Goal: Check status: Check status

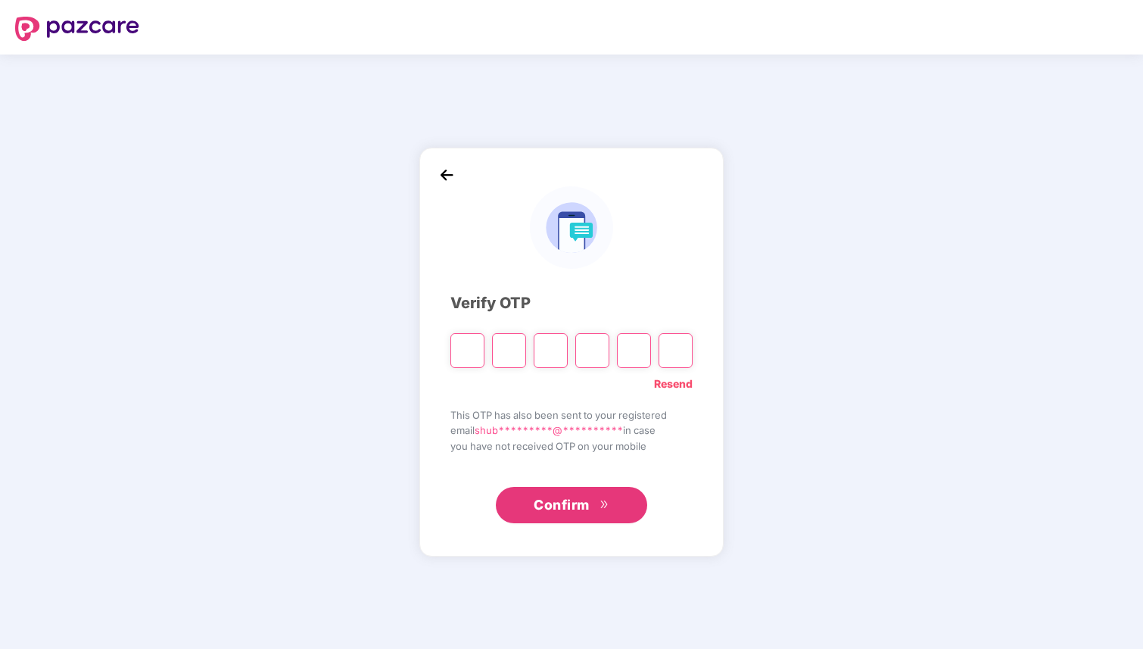
type input "*"
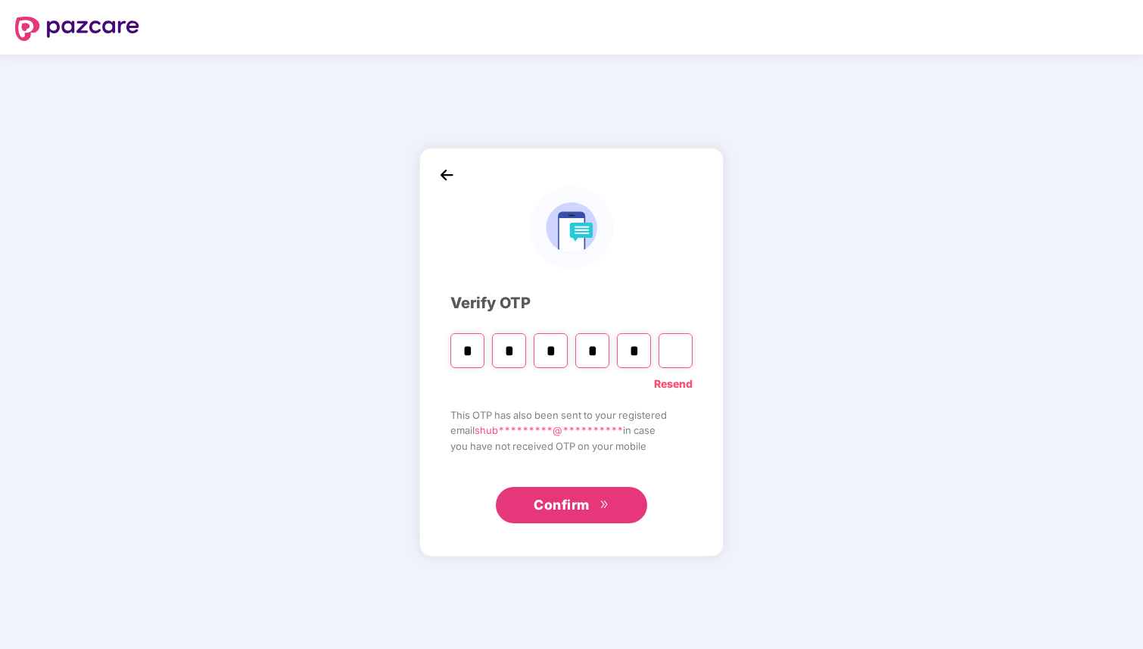
type input "*"
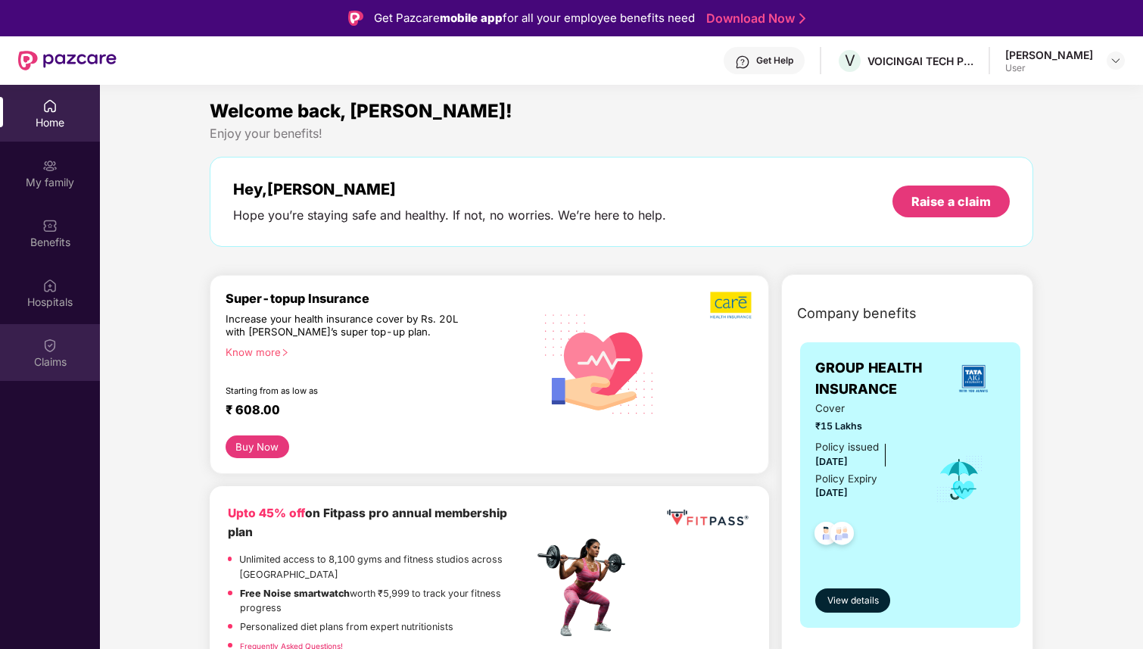
click at [54, 349] on img at bounding box center [49, 345] width 15 height 15
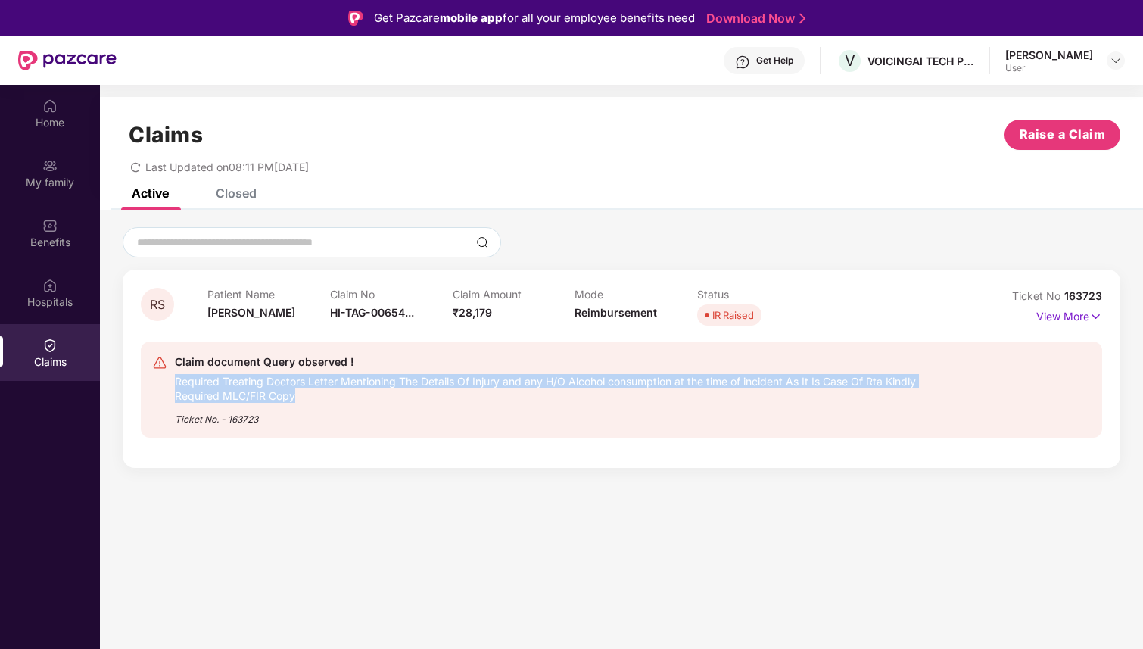
drag, startPoint x: 378, startPoint y: 397, endPoint x: 463, endPoint y: 371, distance: 89.3
click at [464, 371] on div "Required Treating Doctors Letter Mentioning The Details Of Injury and any H/O A…" at bounding box center [554, 387] width 759 height 32
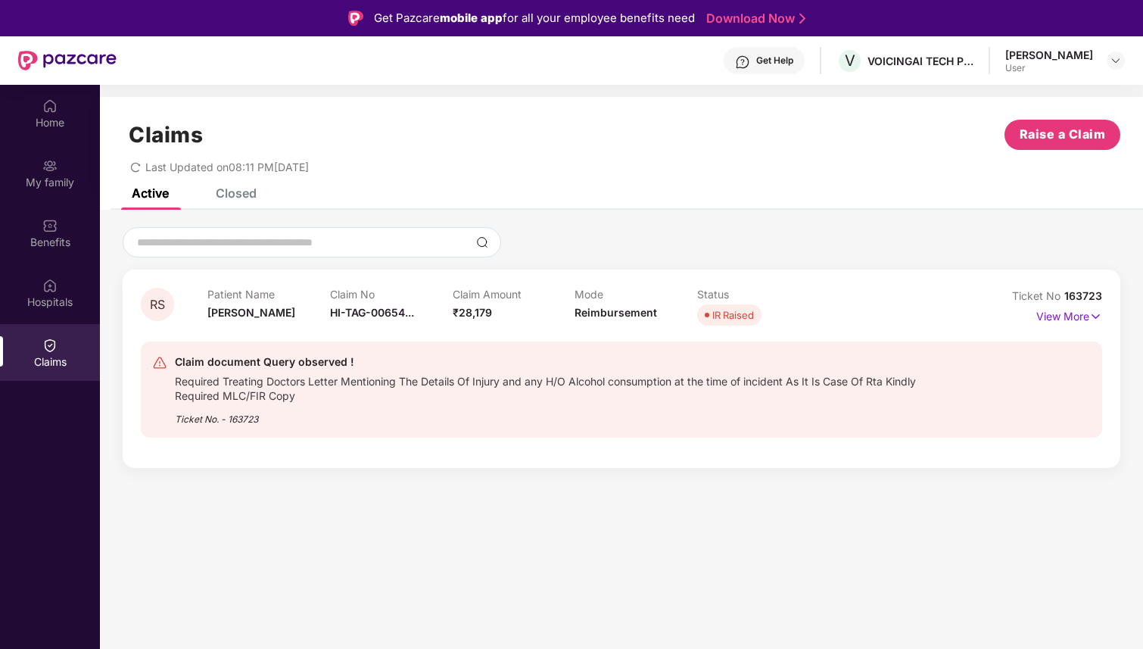
click at [419, 411] on div "Ticket No. - 163723" at bounding box center [554, 414] width 759 height 23
drag, startPoint x: 798, startPoint y: 379, endPoint x: 919, endPoint y: 410, distance: 125.0
click at [919, 410] on div "Claim document Query observed ! Required Treating Doctors Letter Mentioning The…" at bounding box center [554, 389] width 759 height 73
click at [830, 409] on div "Ticket No. - 163723" at bounding box center [554, 414] width 759 height 23
click at [1072, 314] on p "View More" at bounding box center [1069, 314] width 66 height 20
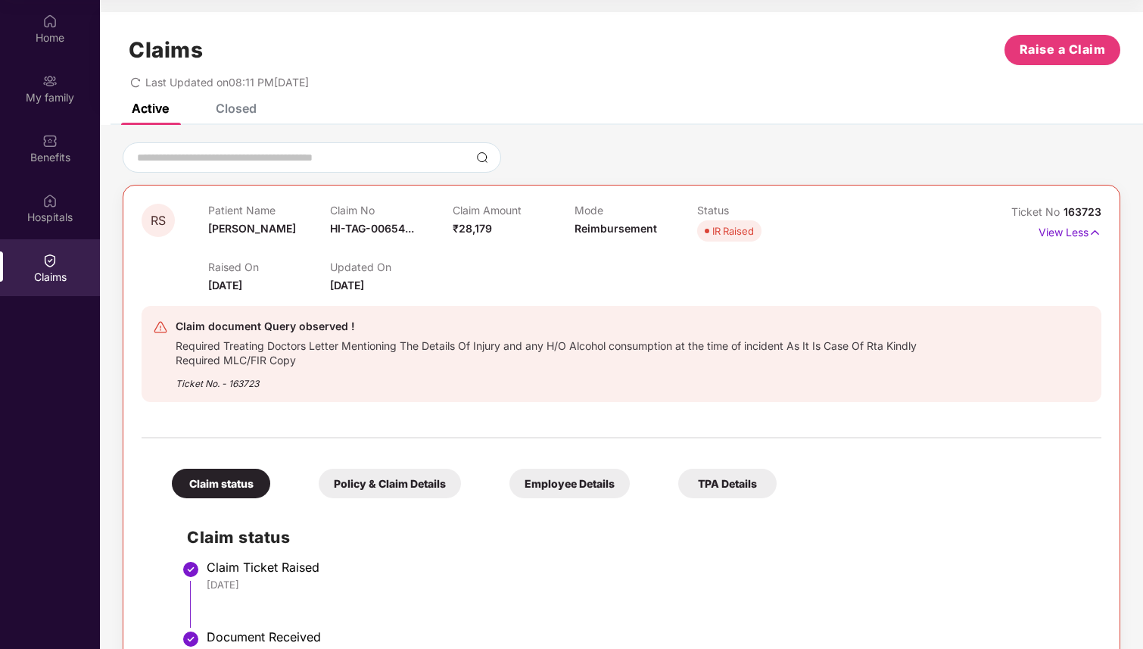
scroll to position [265, 0]
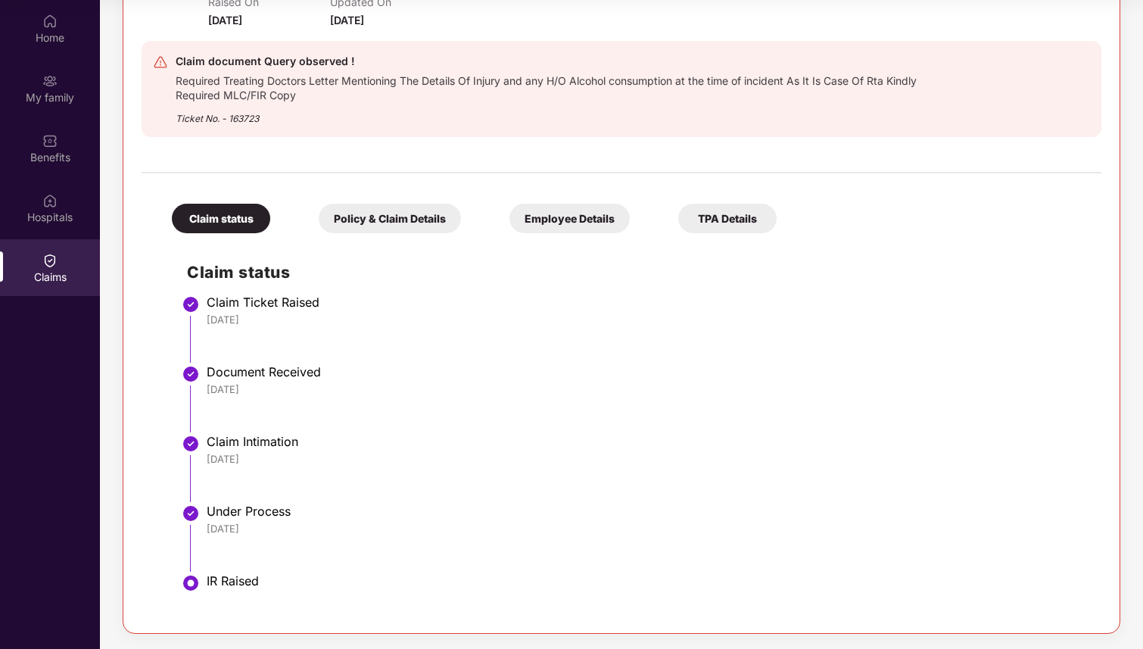
click at [587, 223] on div "Employee Details" at bounding box center [569, 219] width 120 height 30
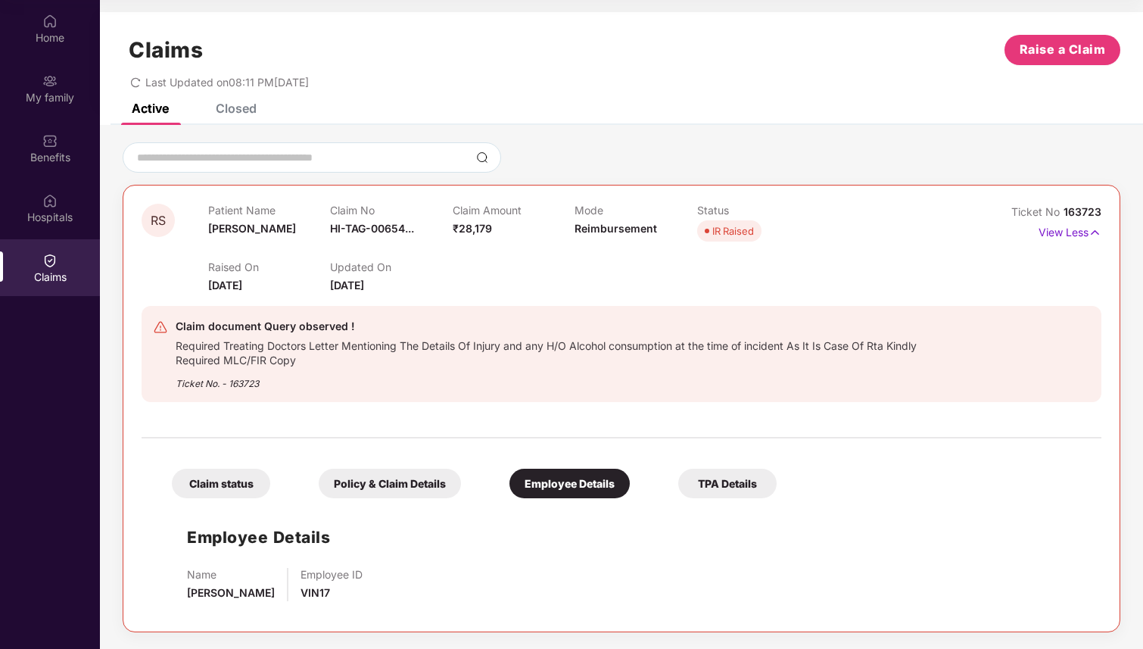
click at [385, 484] on div "Policy & Claim Details" at bounding box center [390, 484] width 142 height 30
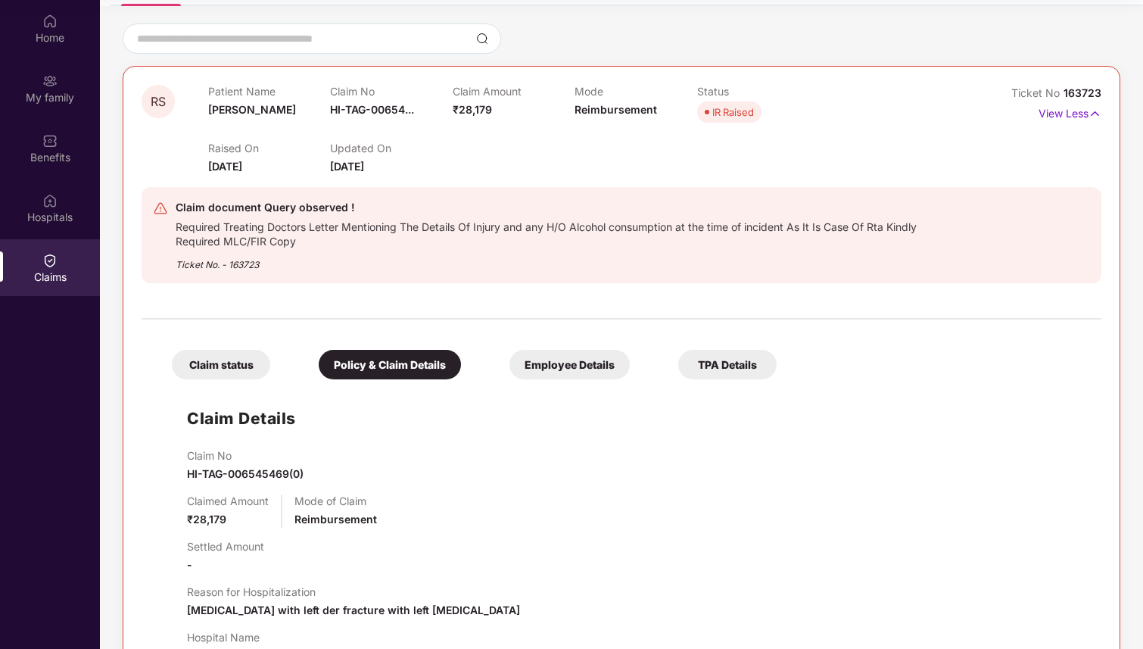
scroll to position [328, 0]
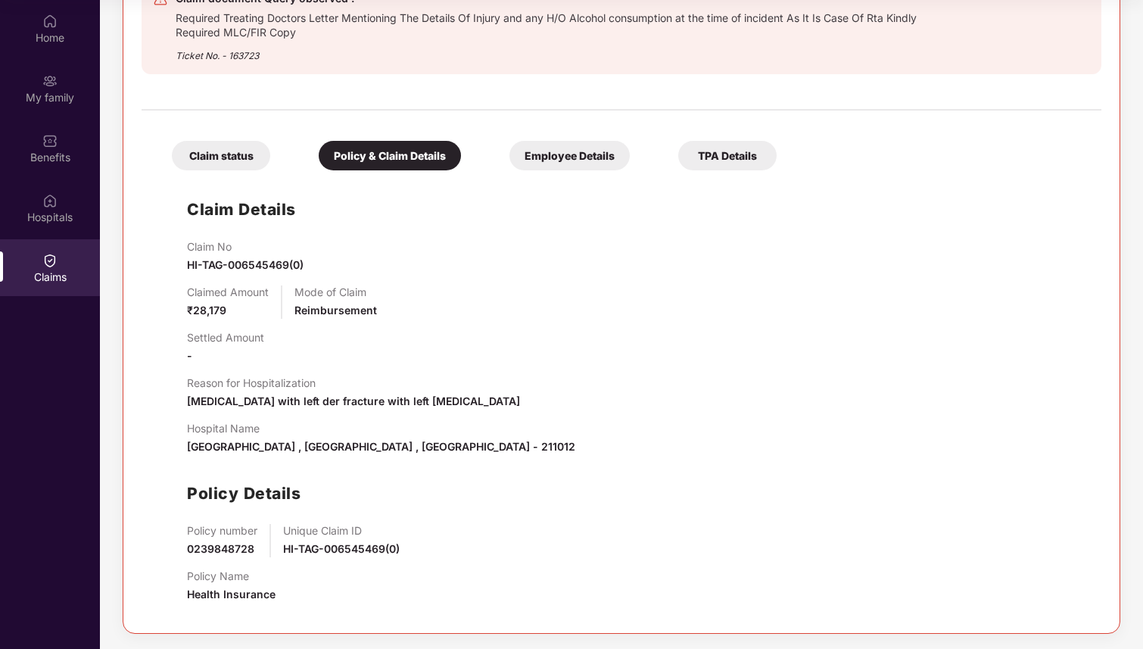
click at [729, 153] on div "TPA Details" at bounding box center [727, 156] width 98 height 30
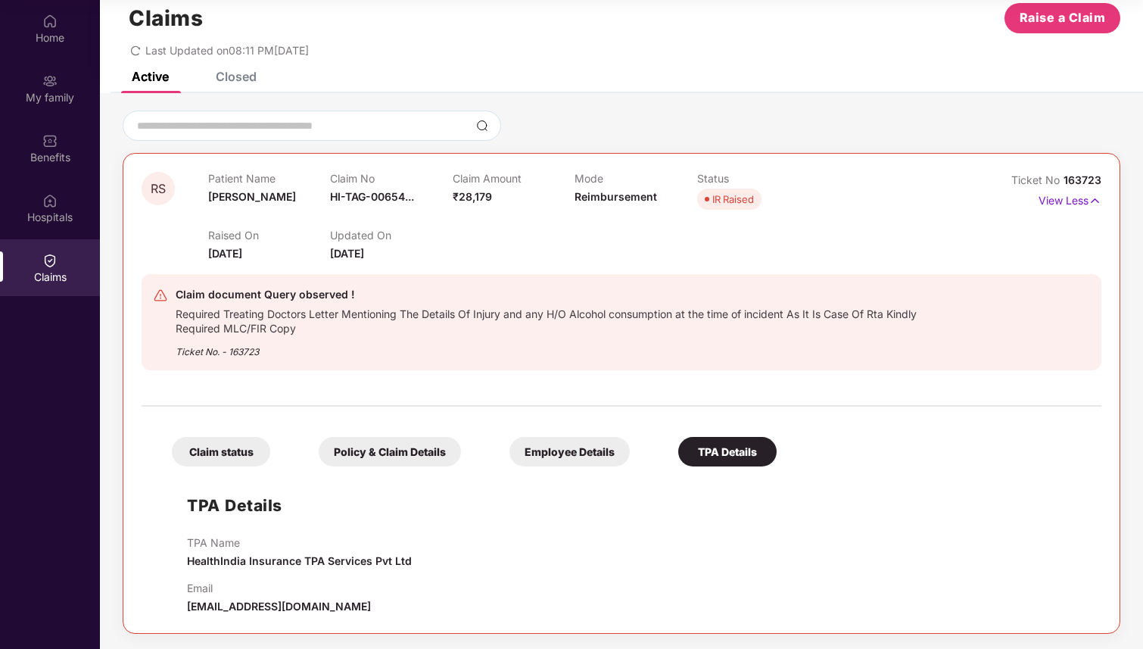
click at [247, 460] on div "Claim status" at bounding box center [221, 452] width 98 height 30
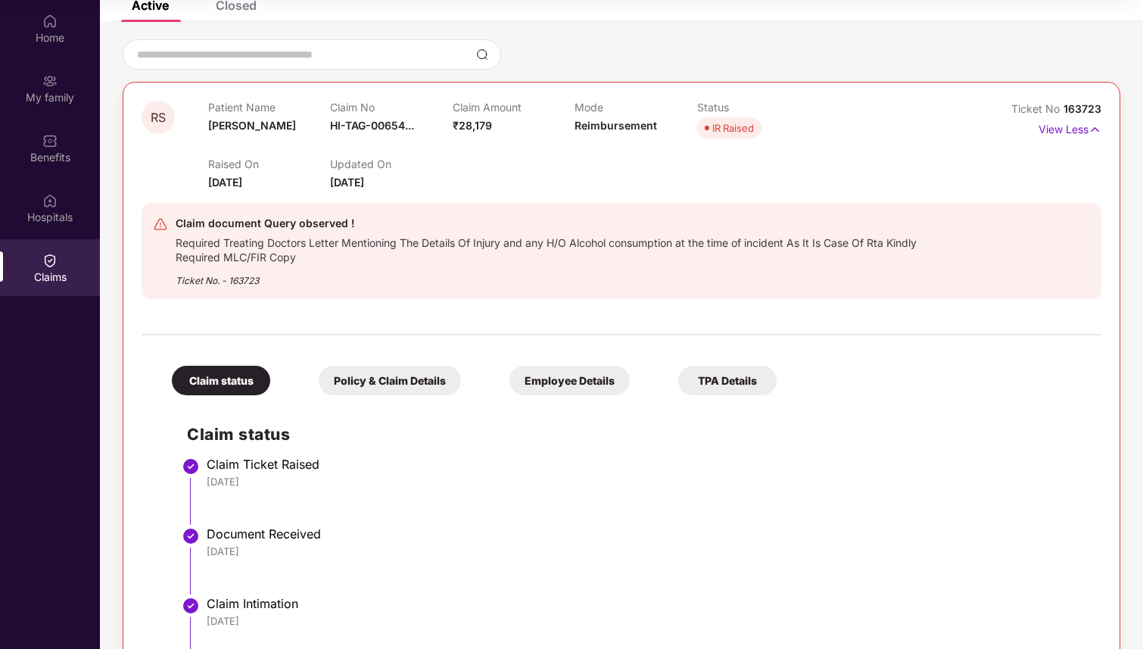
scroll to position [0, 0]
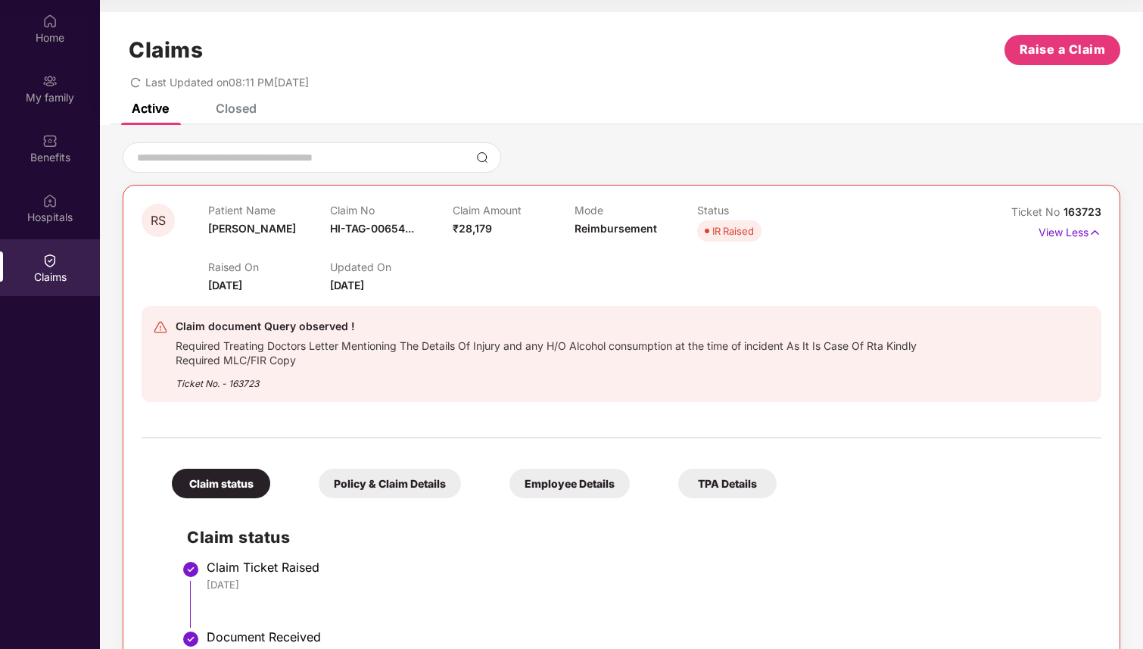
click at [238, 104] on div "Closed" at bounding box center [236, 108] width 41 height 15
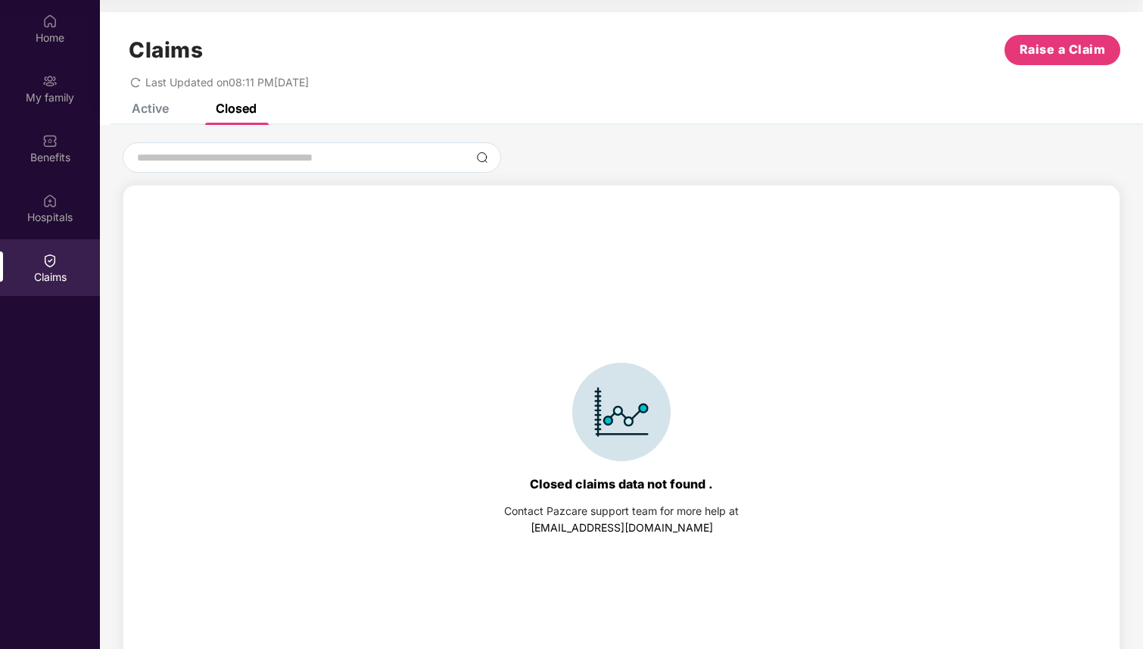
click at [158, 121] on div "Active" at bounding box center [139, 108] width 60 height 33
